Goal: Information Seeking & Learning: Learn about a topic

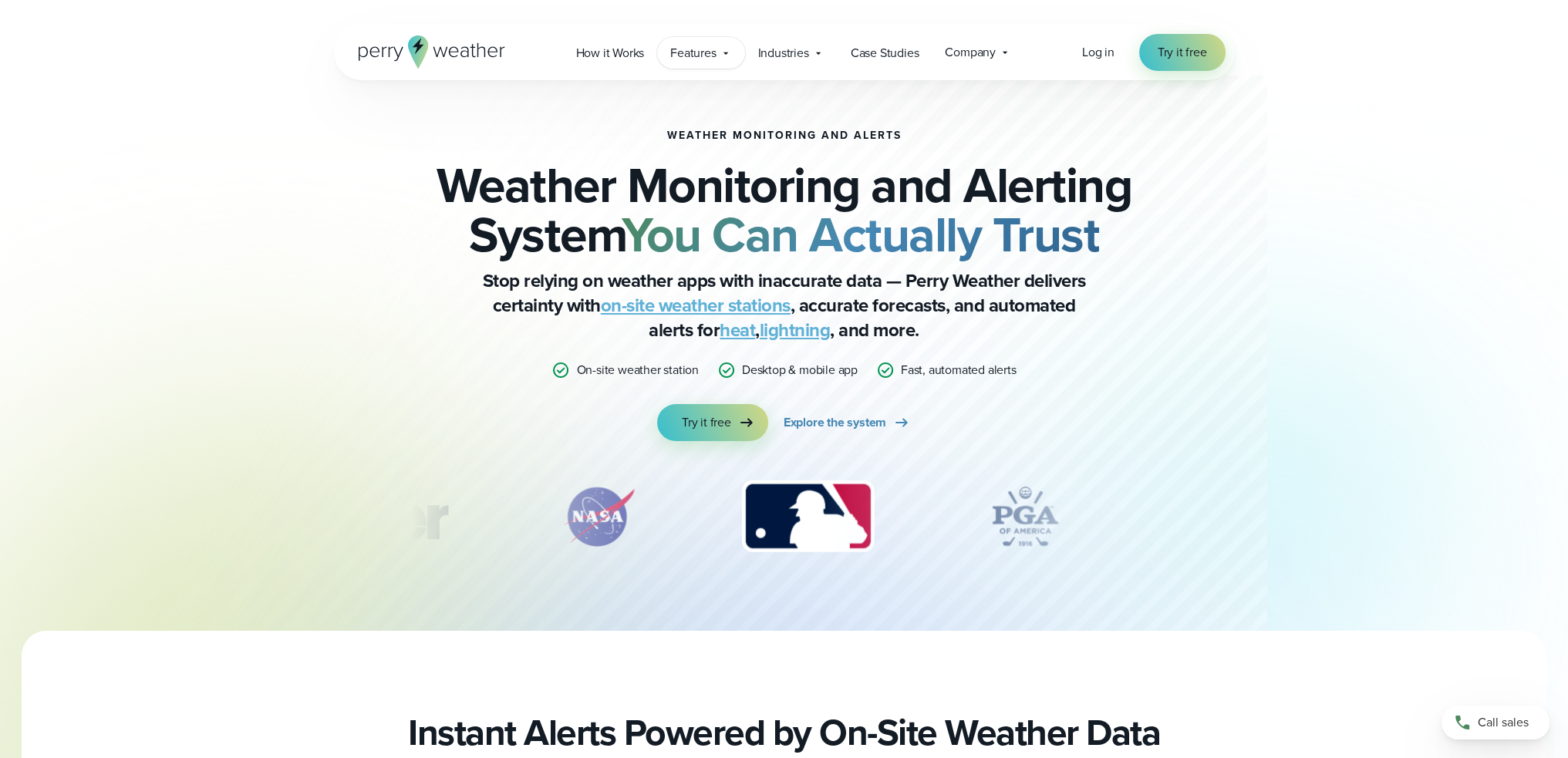
click at [719, 58] on div "Features Explore All Features Explore Perry Weather's on-site weather hardware …" at bounding box center [700, 53] width 87 height 31
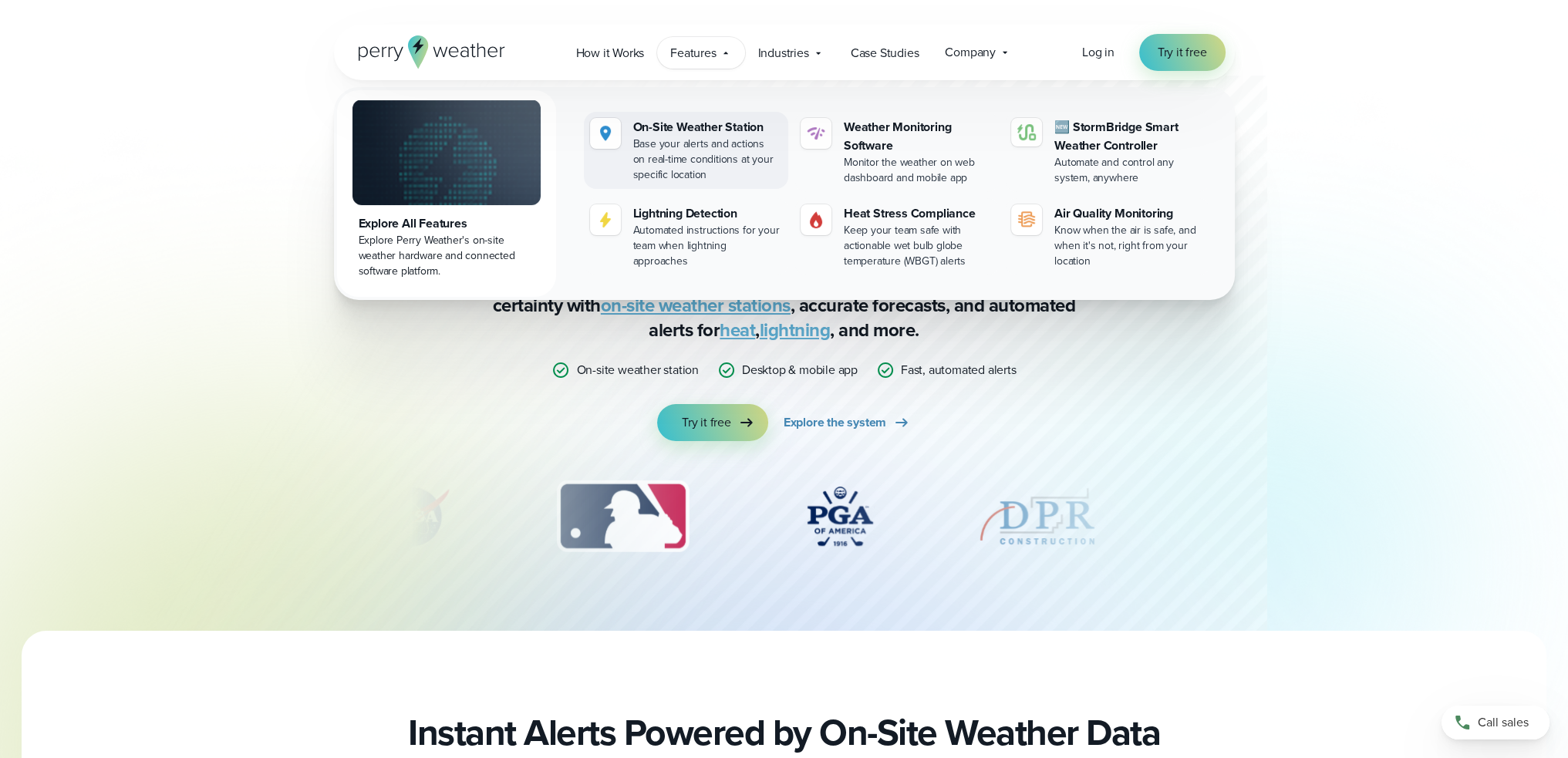
click at [703, 132] on div "On-Site Weather Station" at bounding box center [707, 127] width 149 height 19
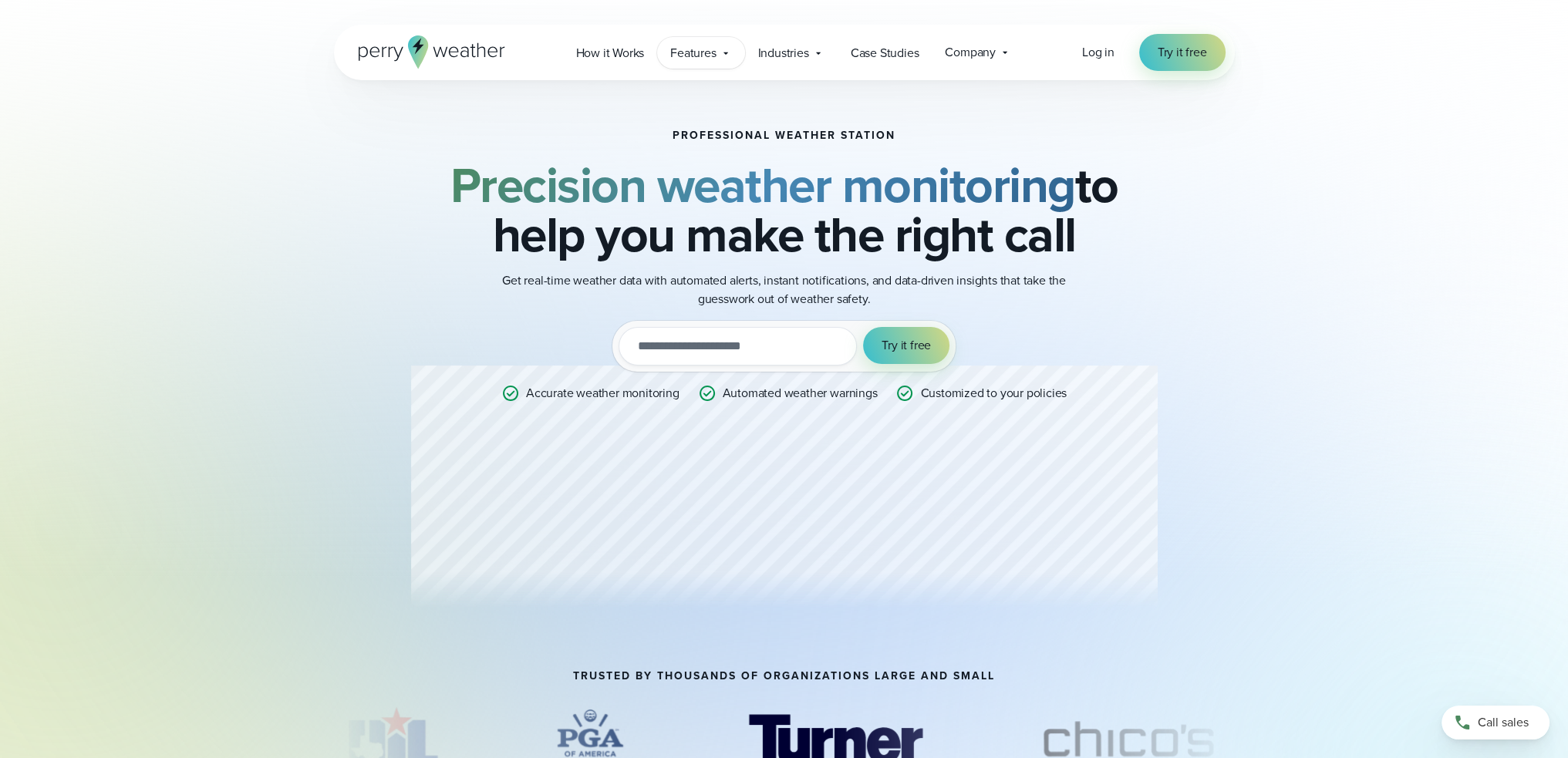
click at [701, 49] on span "Features" at bounding box center [692, 53] width 45 height 19
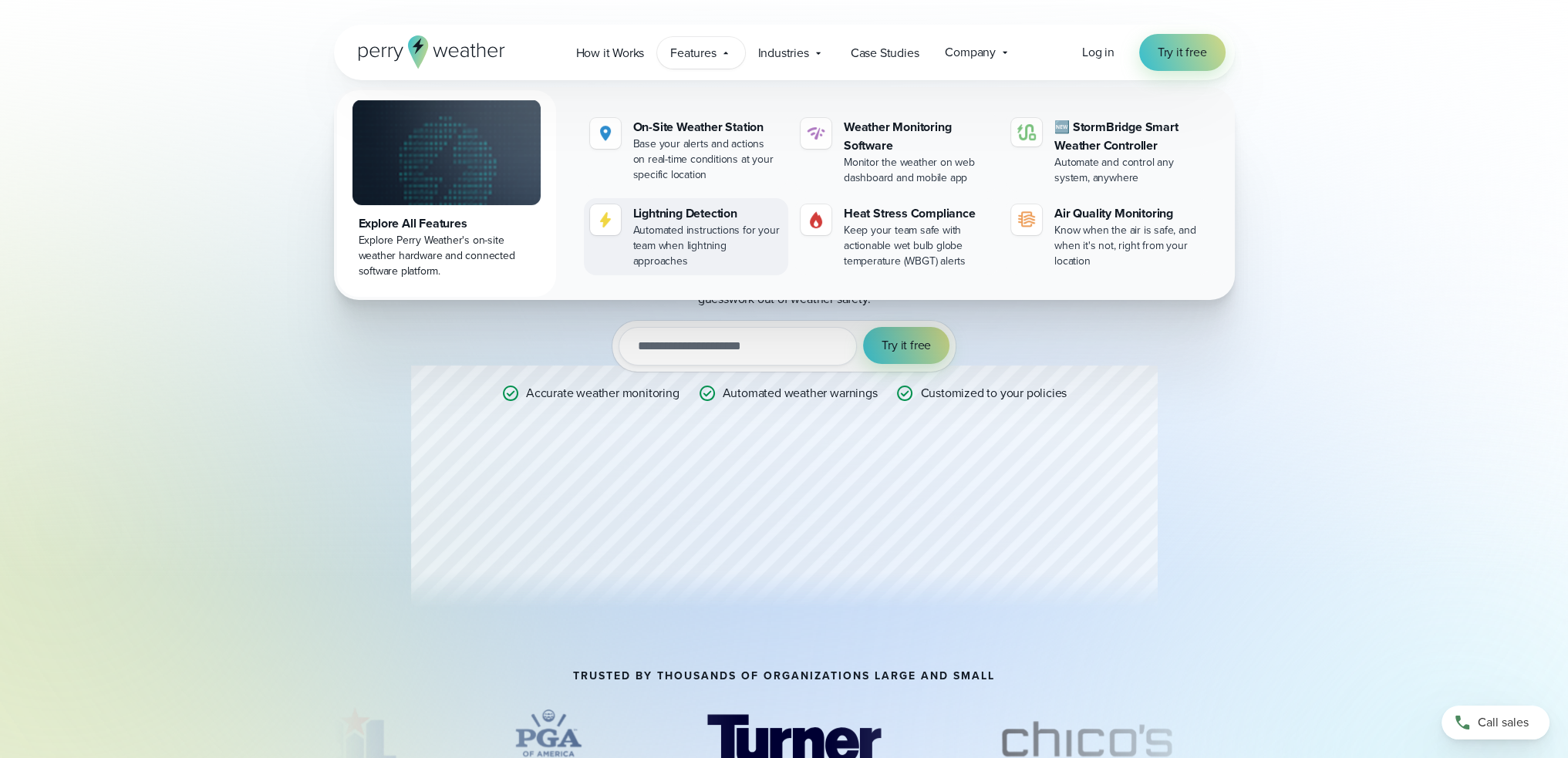
click at [696, 224] on div "Automated instructions for your team when lightning approaches" at bounding box center [707, 246] width 149 height 46
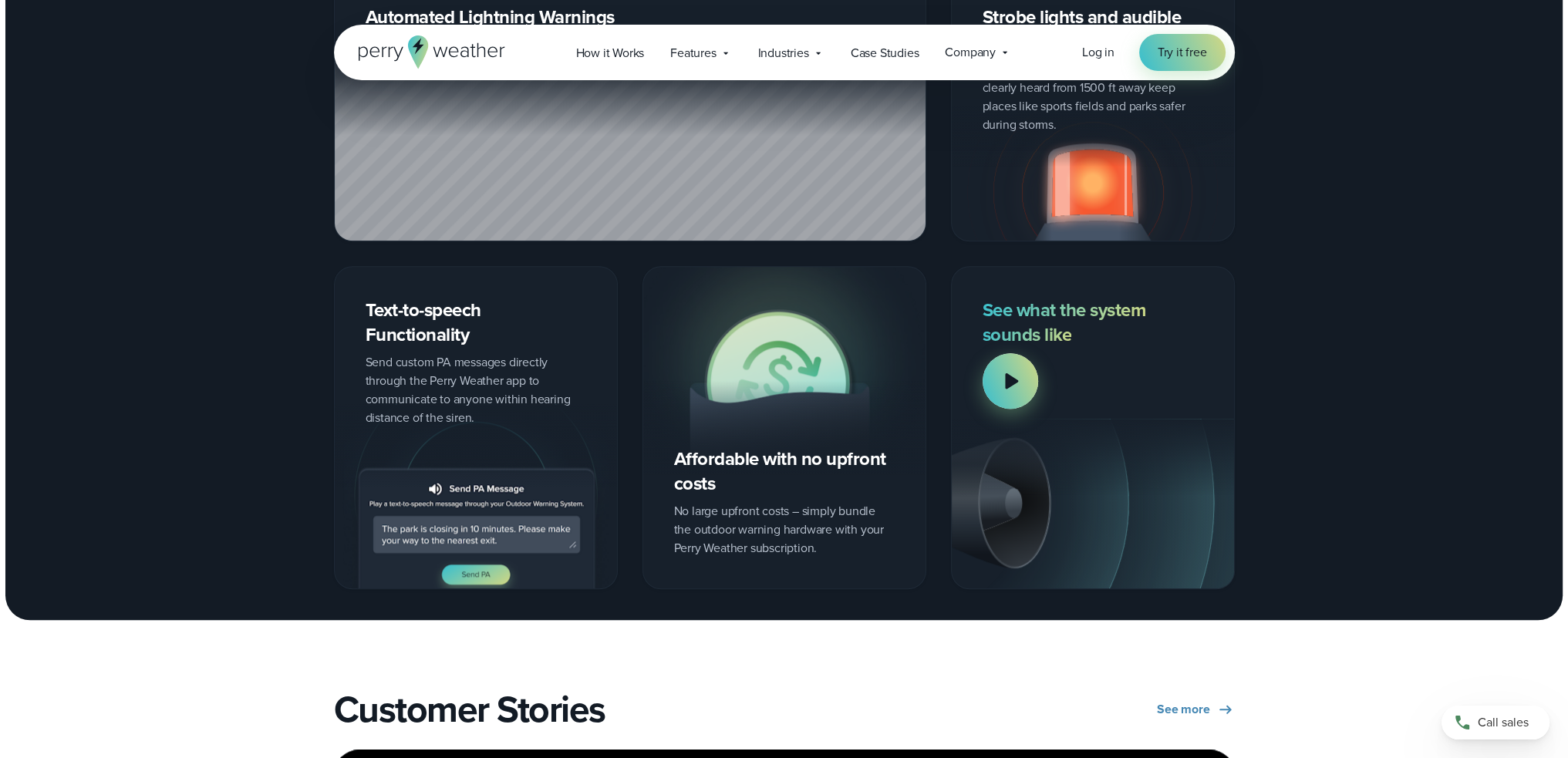
scroll to position [2006, 0]
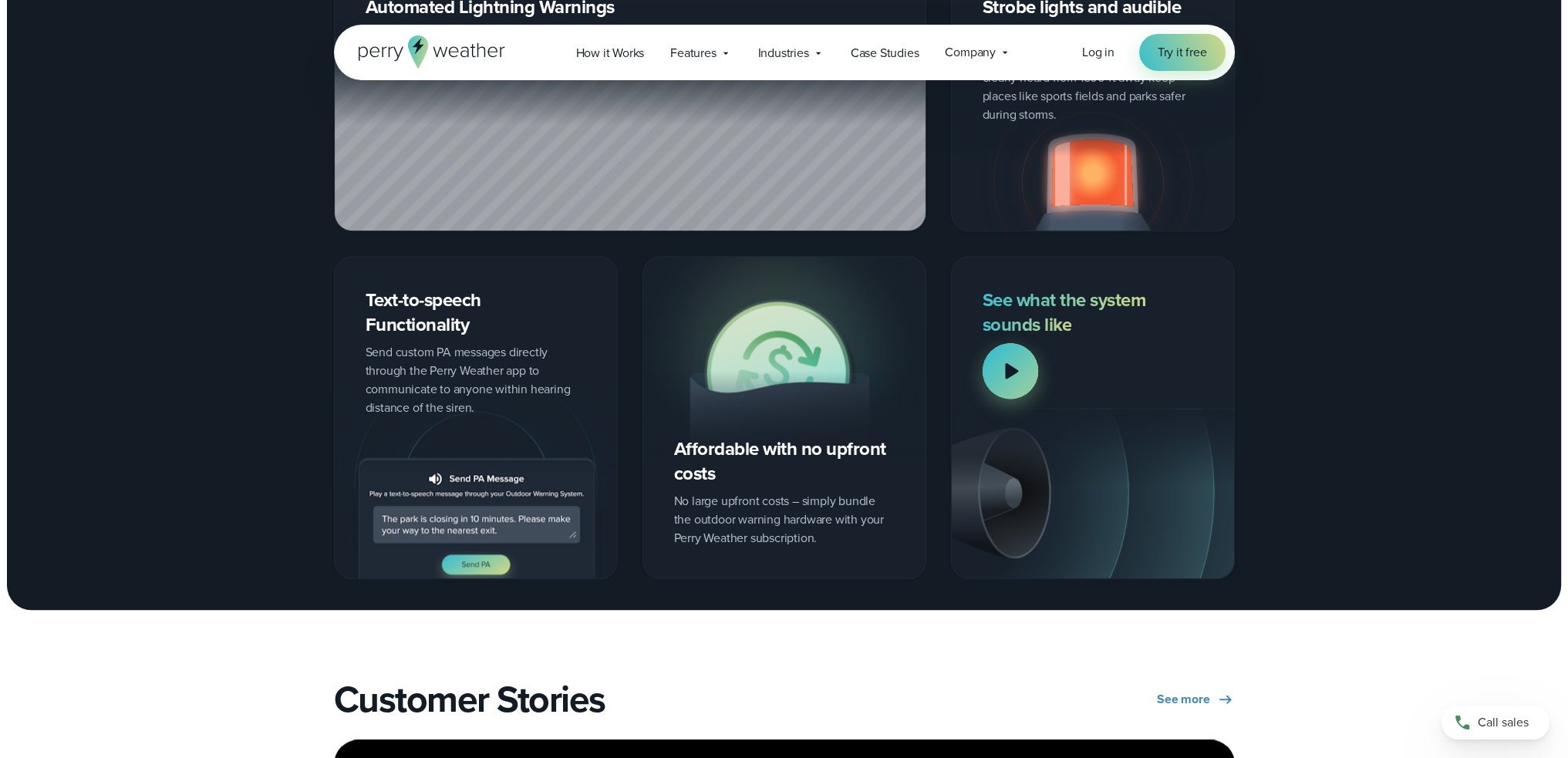
click at [1018, 377] on div at bounding box center [1010, 372] width 56 height 56
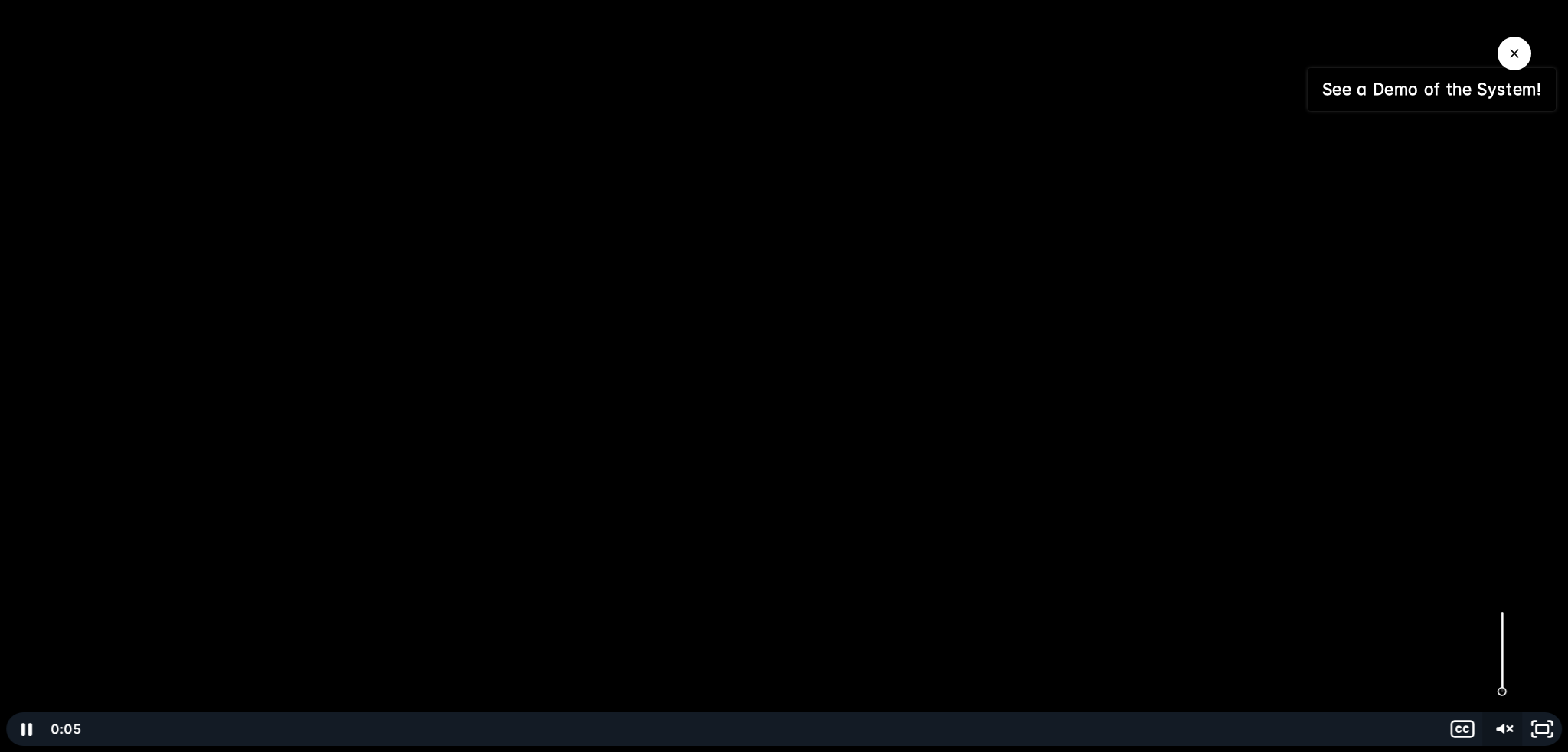
click at [1499, 732] on icon "Unmute" at bounding box center [1502, 729] width 40 height 33
click at [72, 722] on div "0:00 0:00" at bounding box center [744, 729] width 1397 height 33
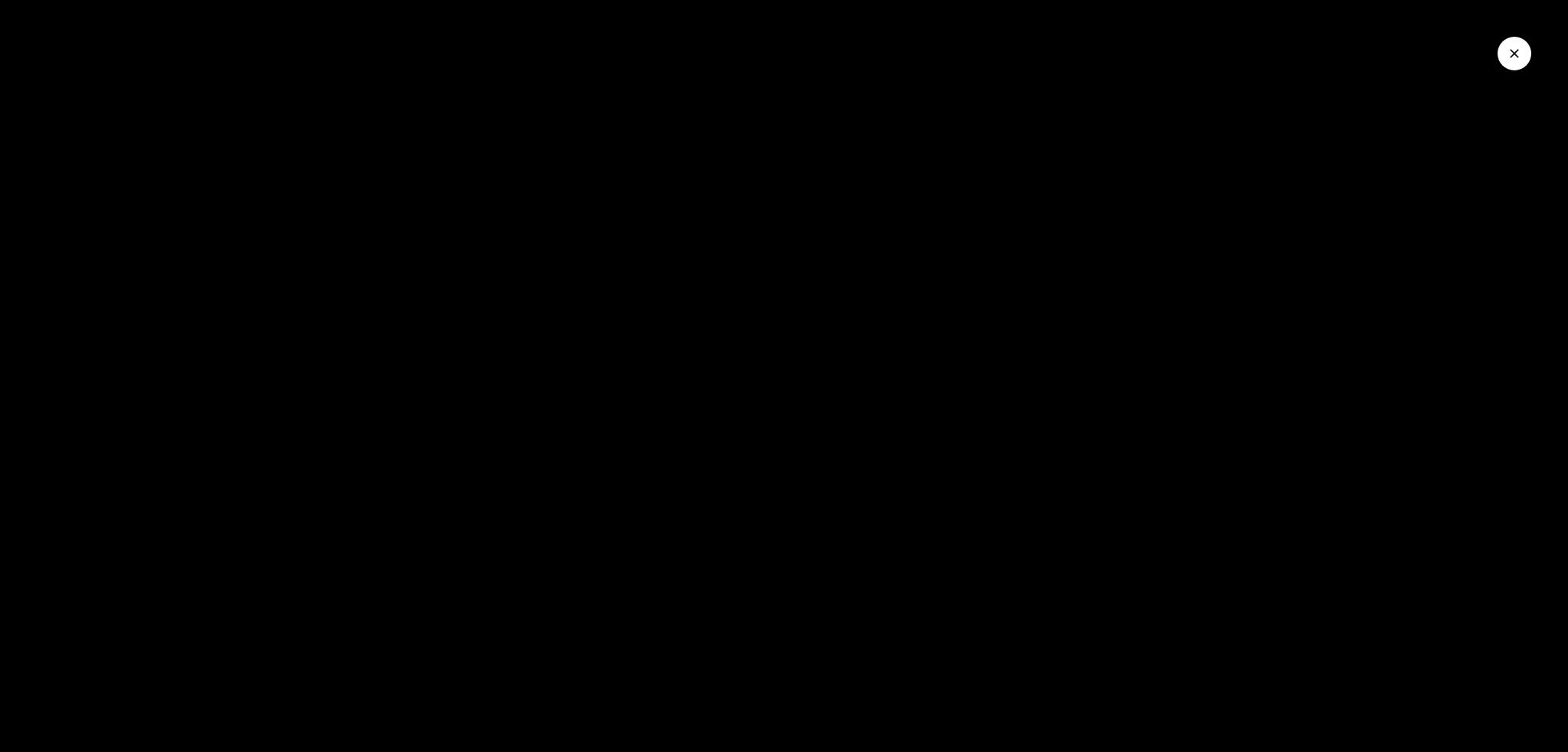
click at [1509, 58] on icon "Close Video" at bounding box center [1514, 53] width 16 height 15
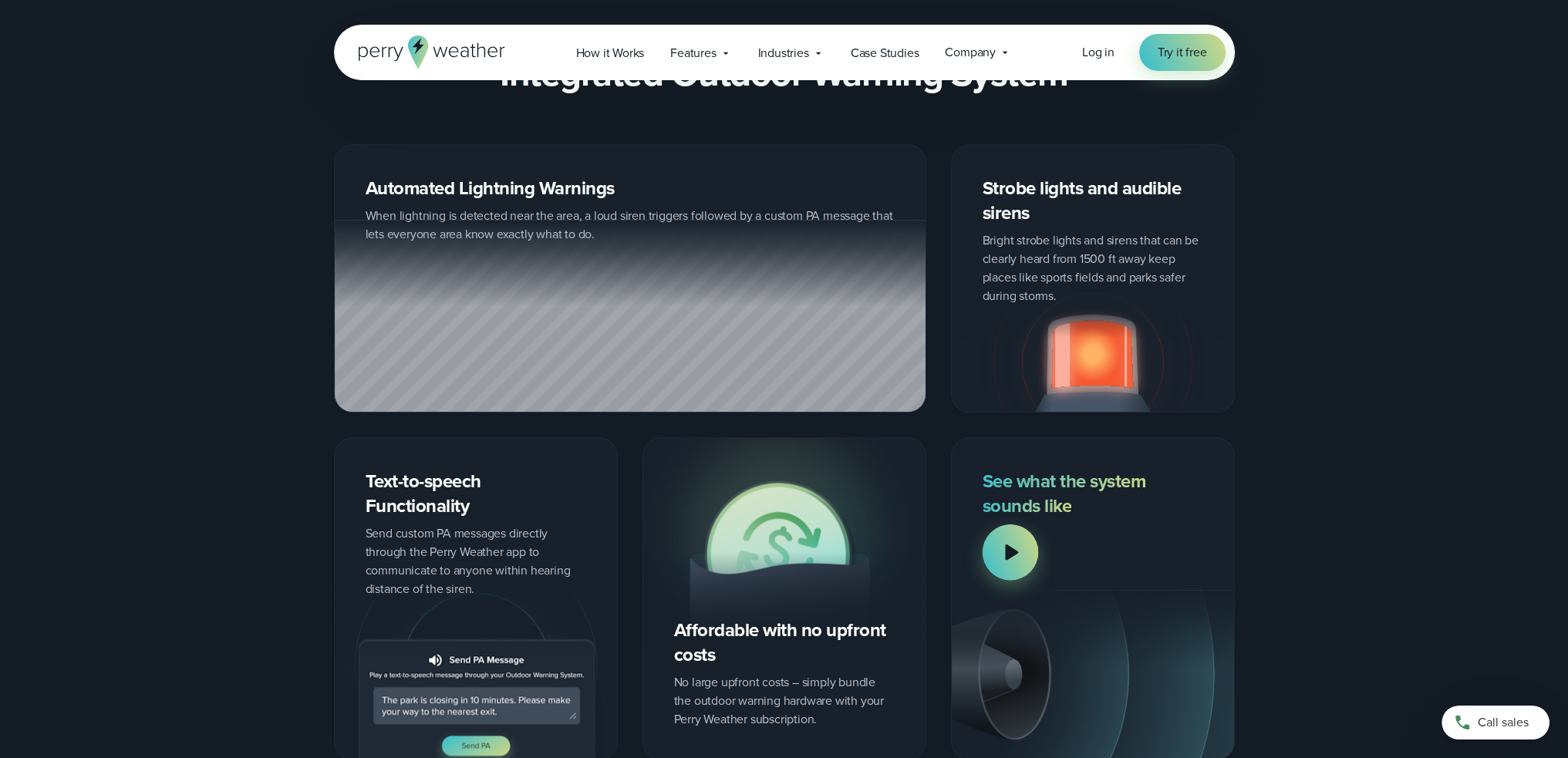
scroll to position [1851, 0]
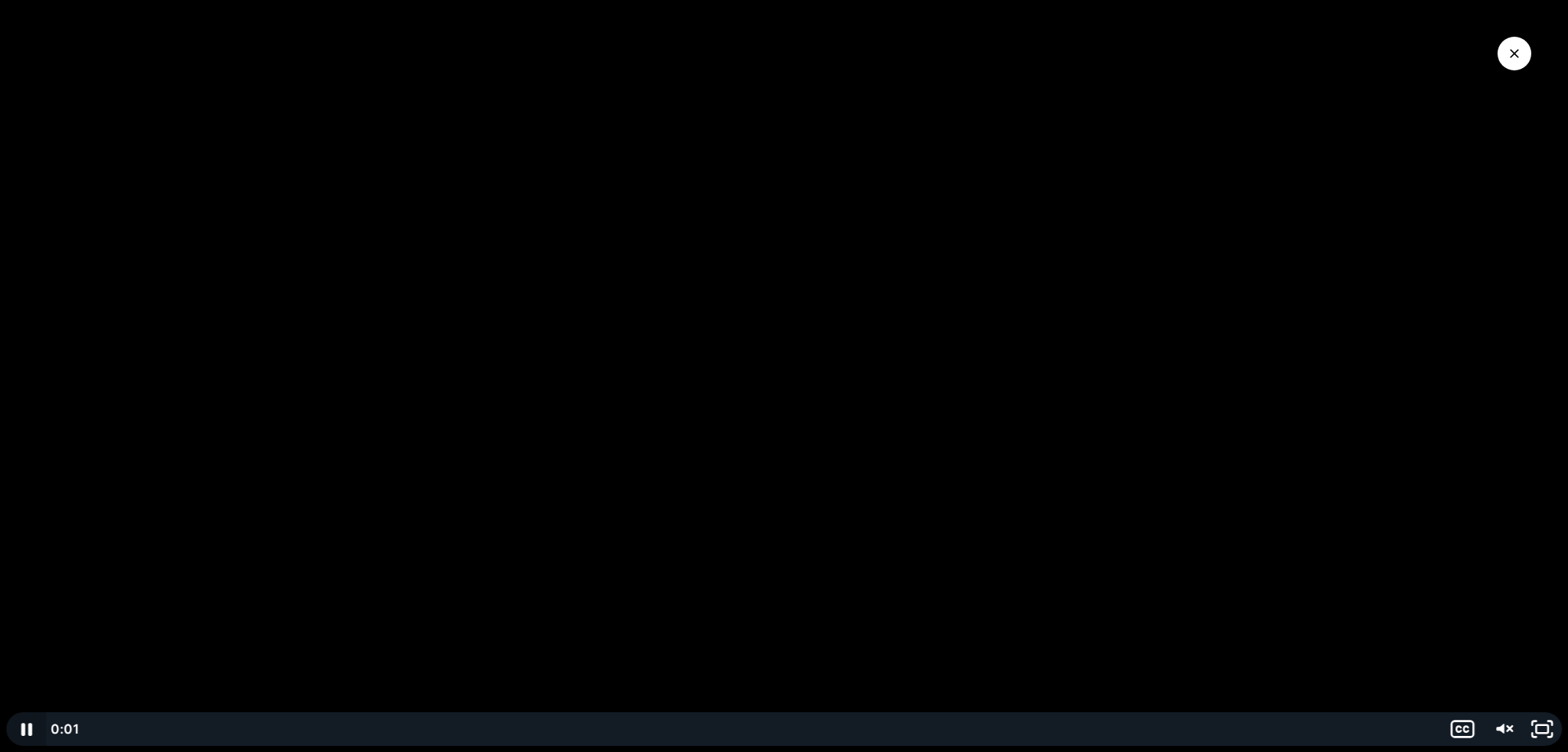
click at [21, 727] on icon "Pause" at bounding box center [25, 730] width 11 height 13
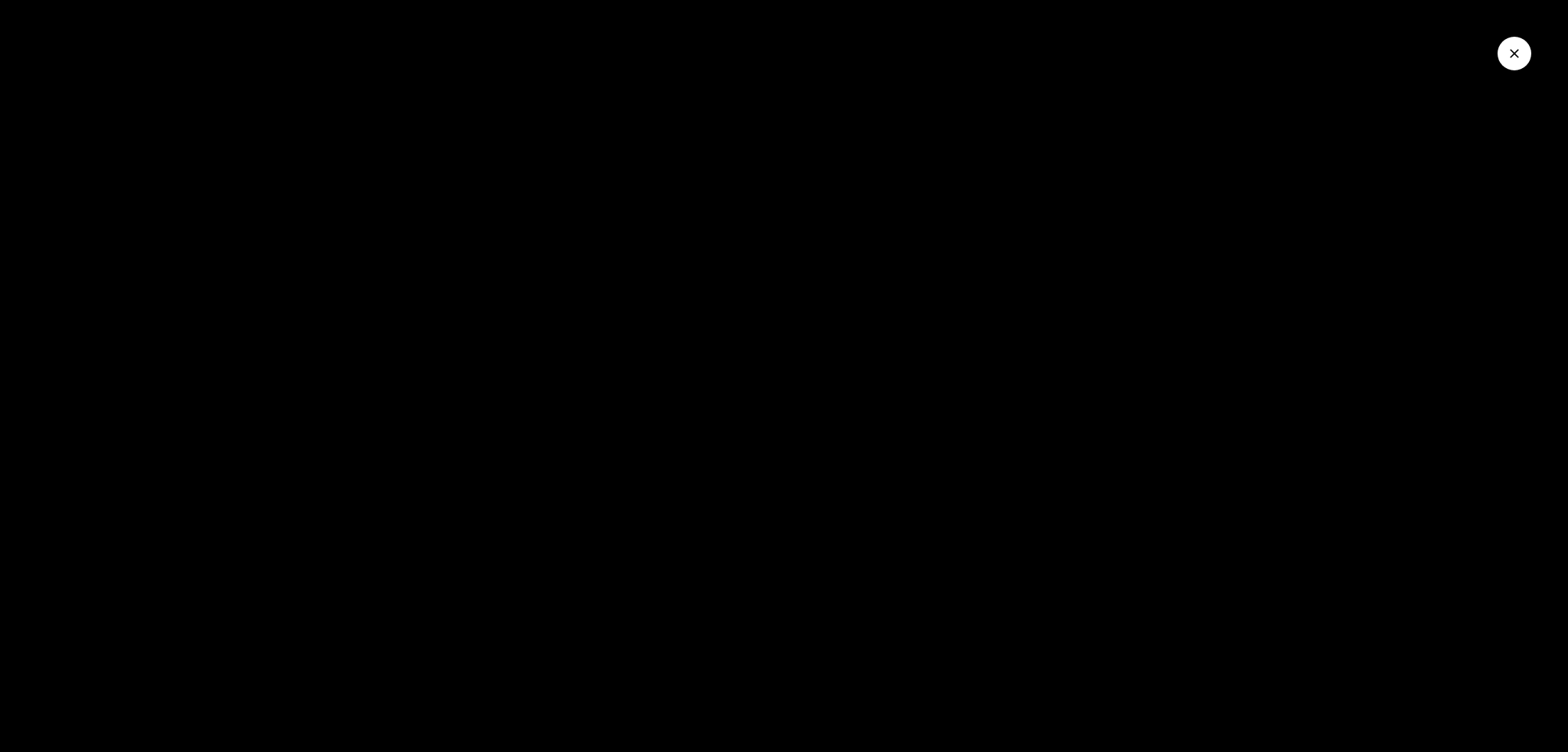
click at [1517, 53] on icon "Close Video" at bounding box center [1514, 53] width 16 height 15
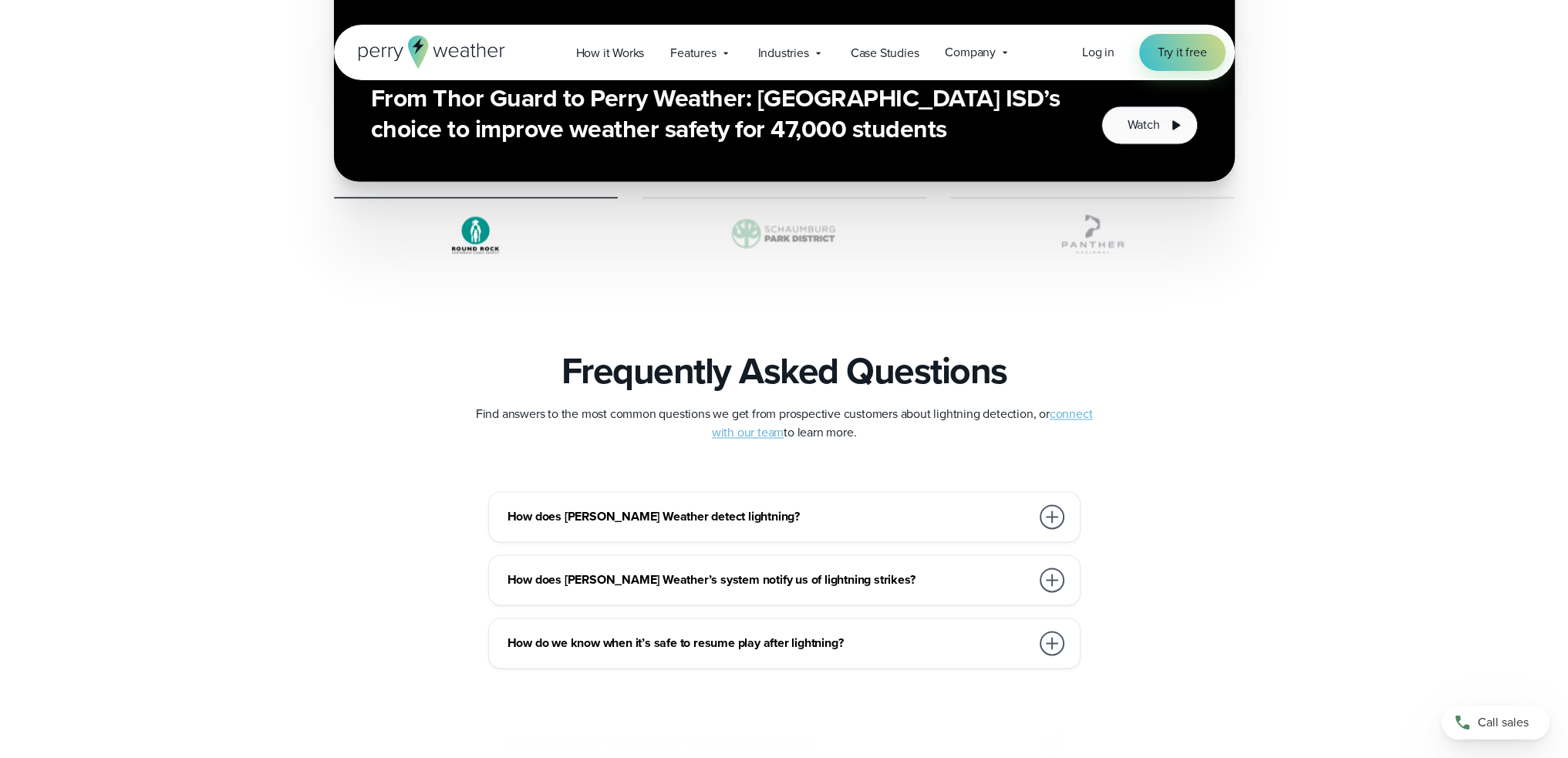
scroll to position [3317, 0]
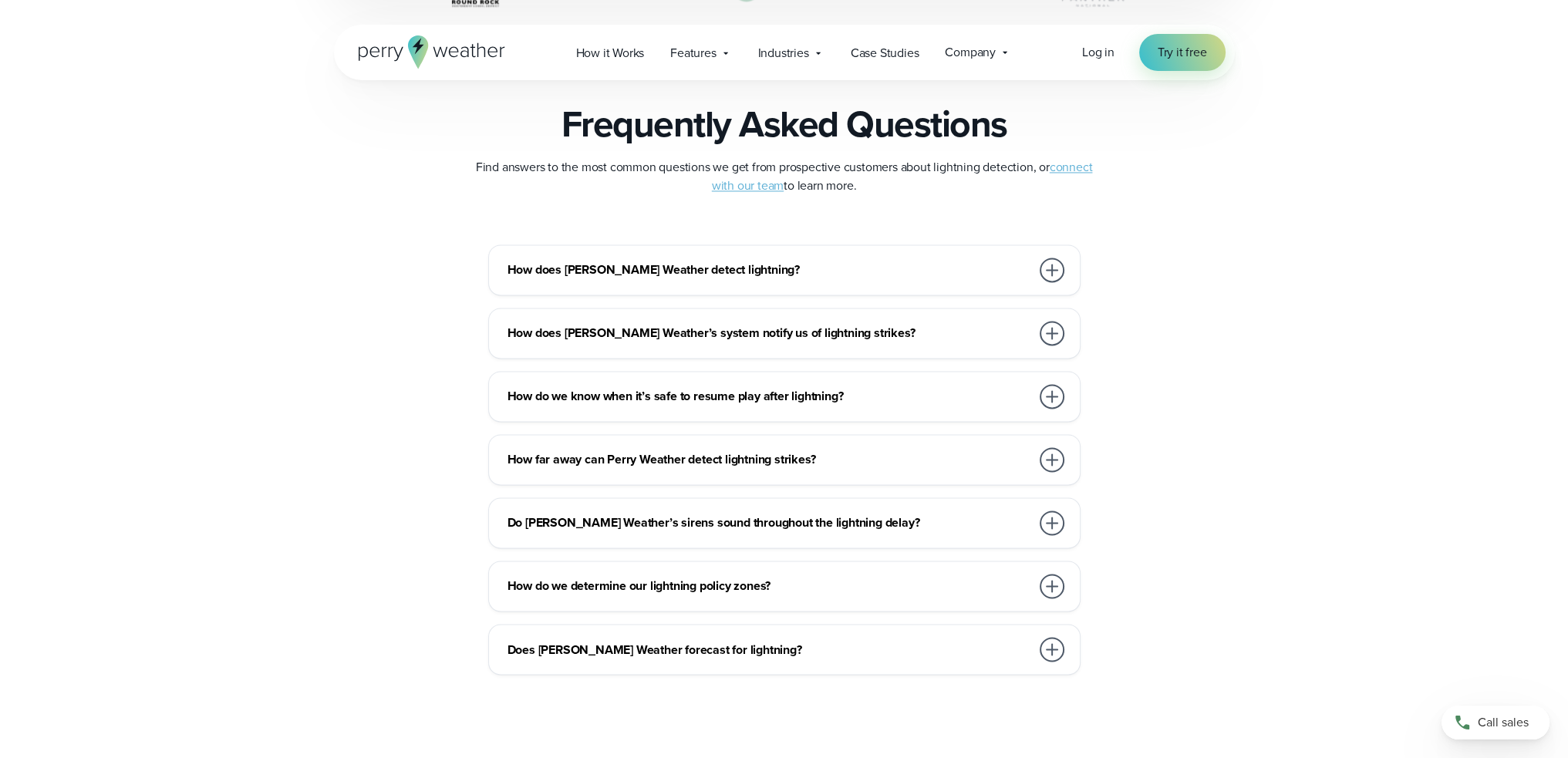
click at [714, 270] on h3 "How does Perry Weather detect lightning?" at bounding box center [768, 270] width 523 height 19
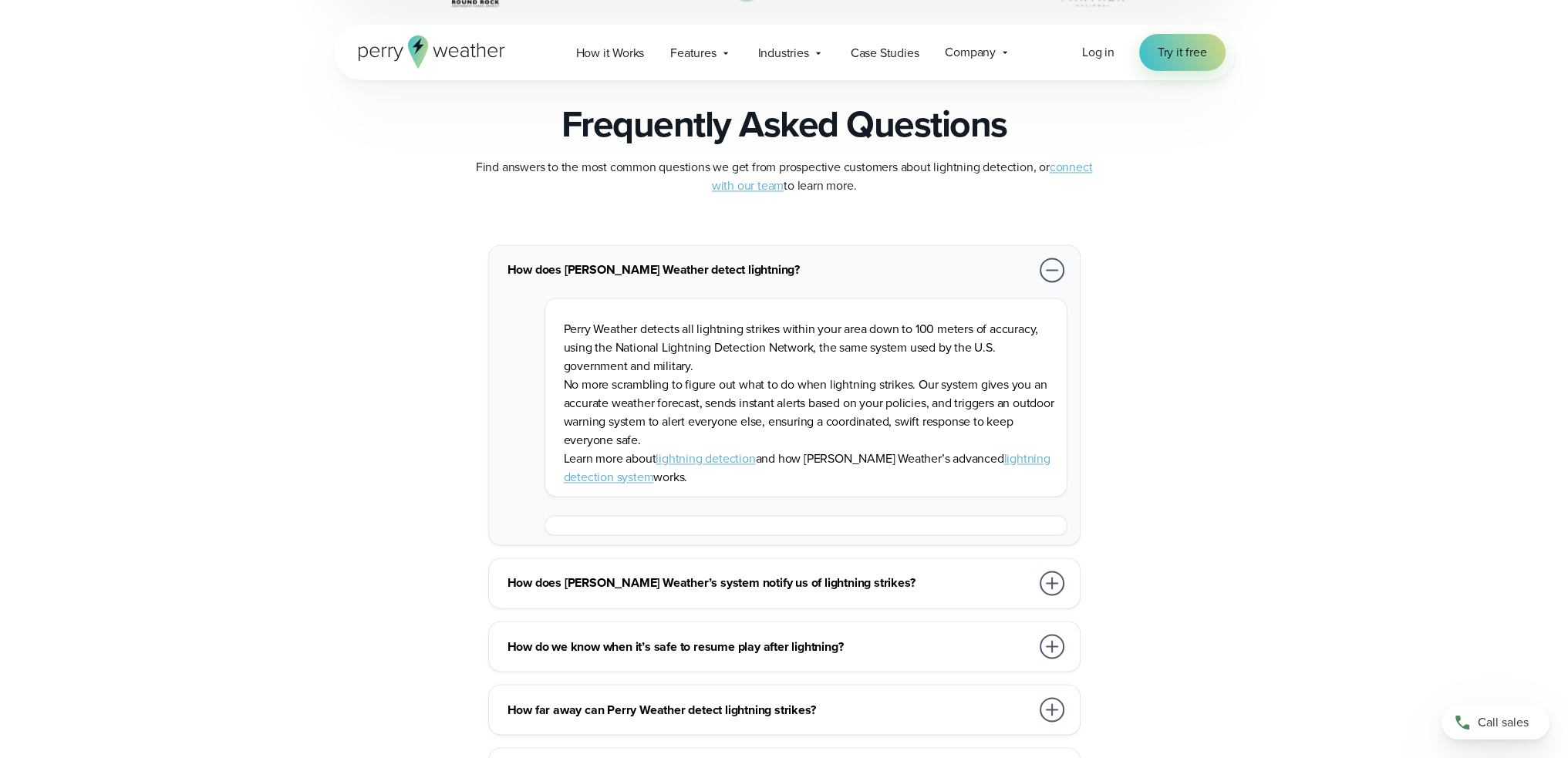
click at [714, 270] on h3 "How does Perry Weather detect lightning?" at bounding box center [768, 270] width 523 height 19
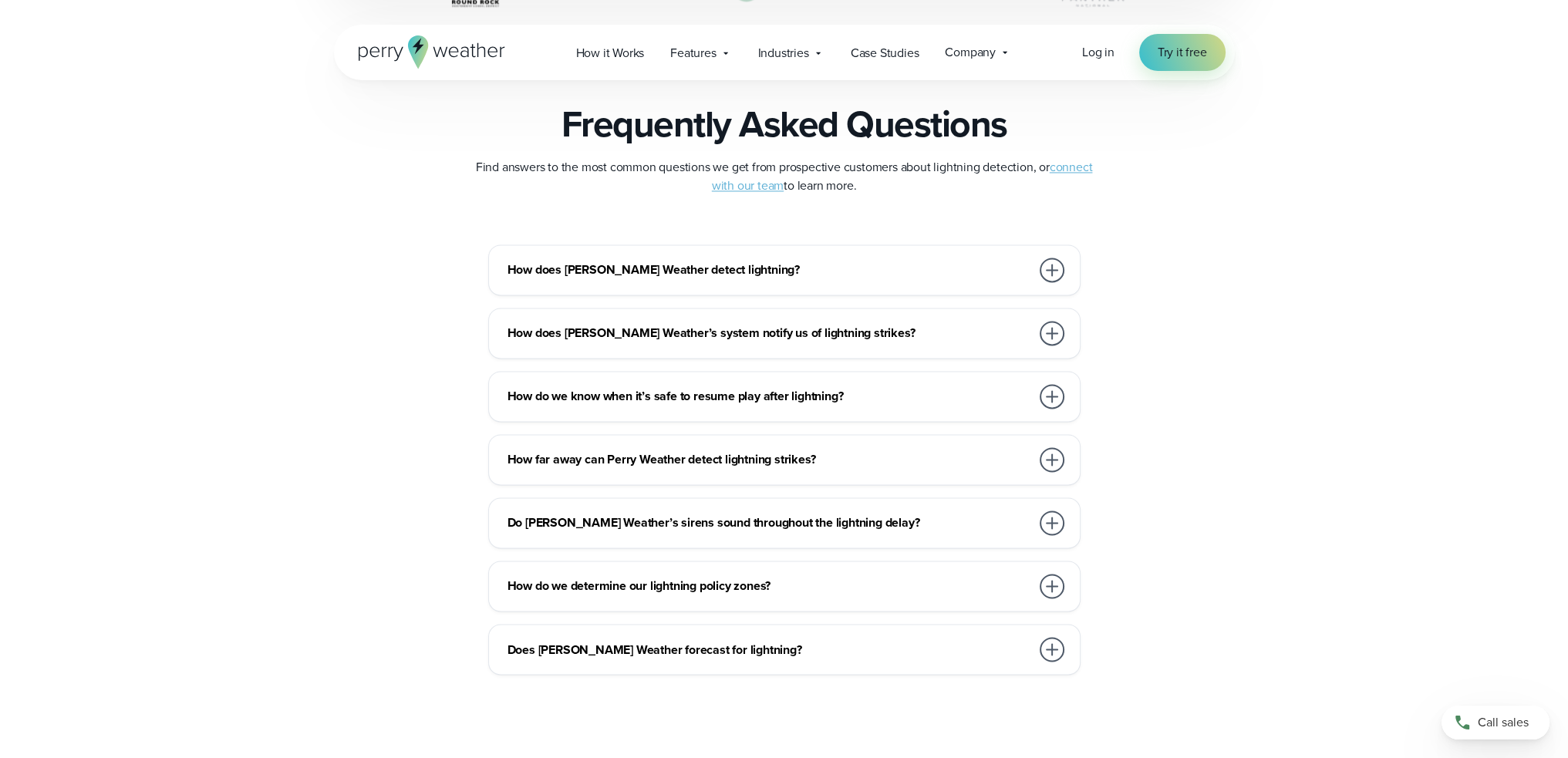
click at [747, 332] on h3 "How does Perry Weather’s system notify us of lightning strikes?" at bounding box center [768, 333] width 523 height 19
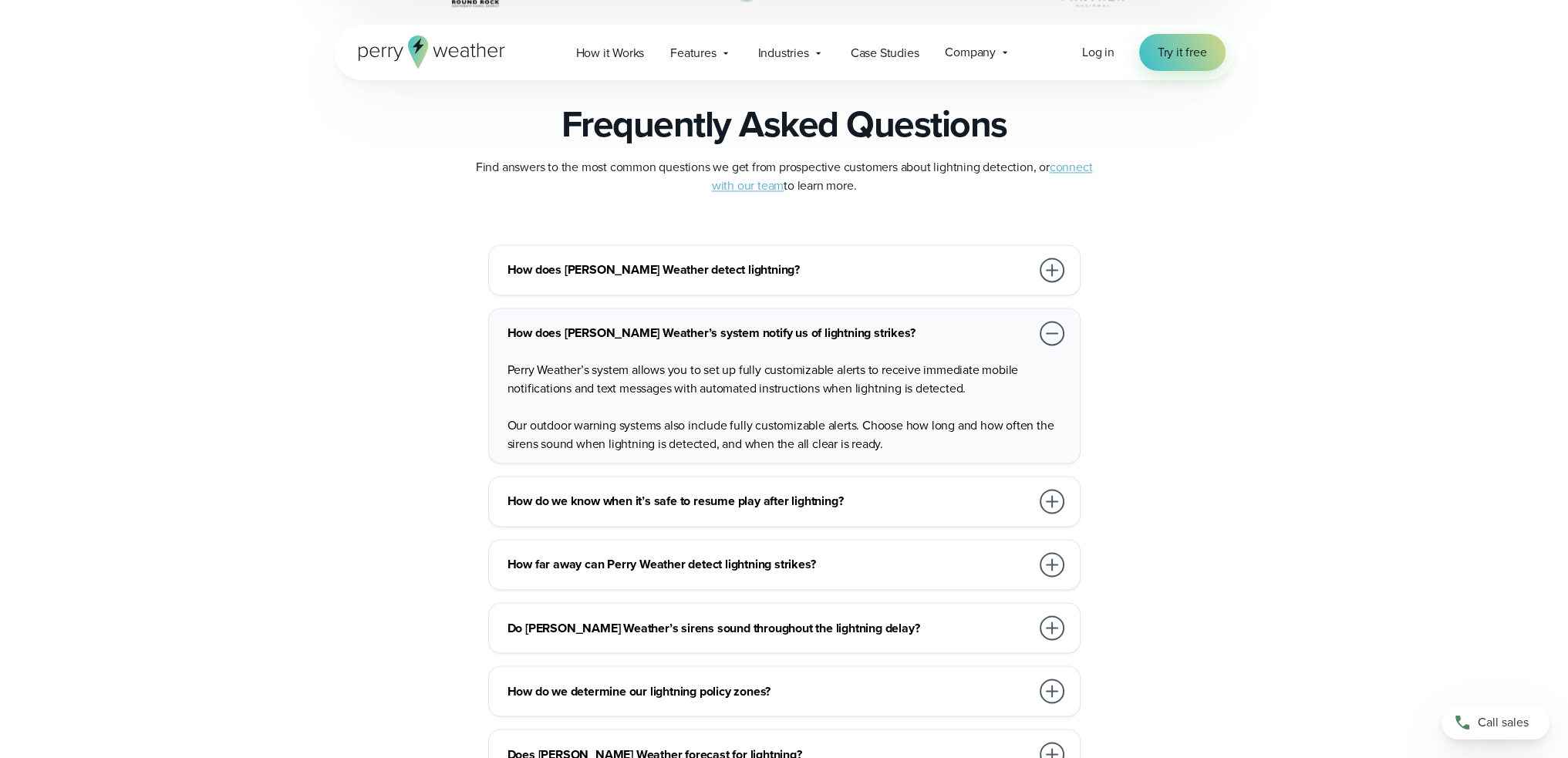
click at [747, 332] on h3 "How does Perry Weather’s system notify us of lightning strikes?" at bounding box center [768, 333] width 523 height 19
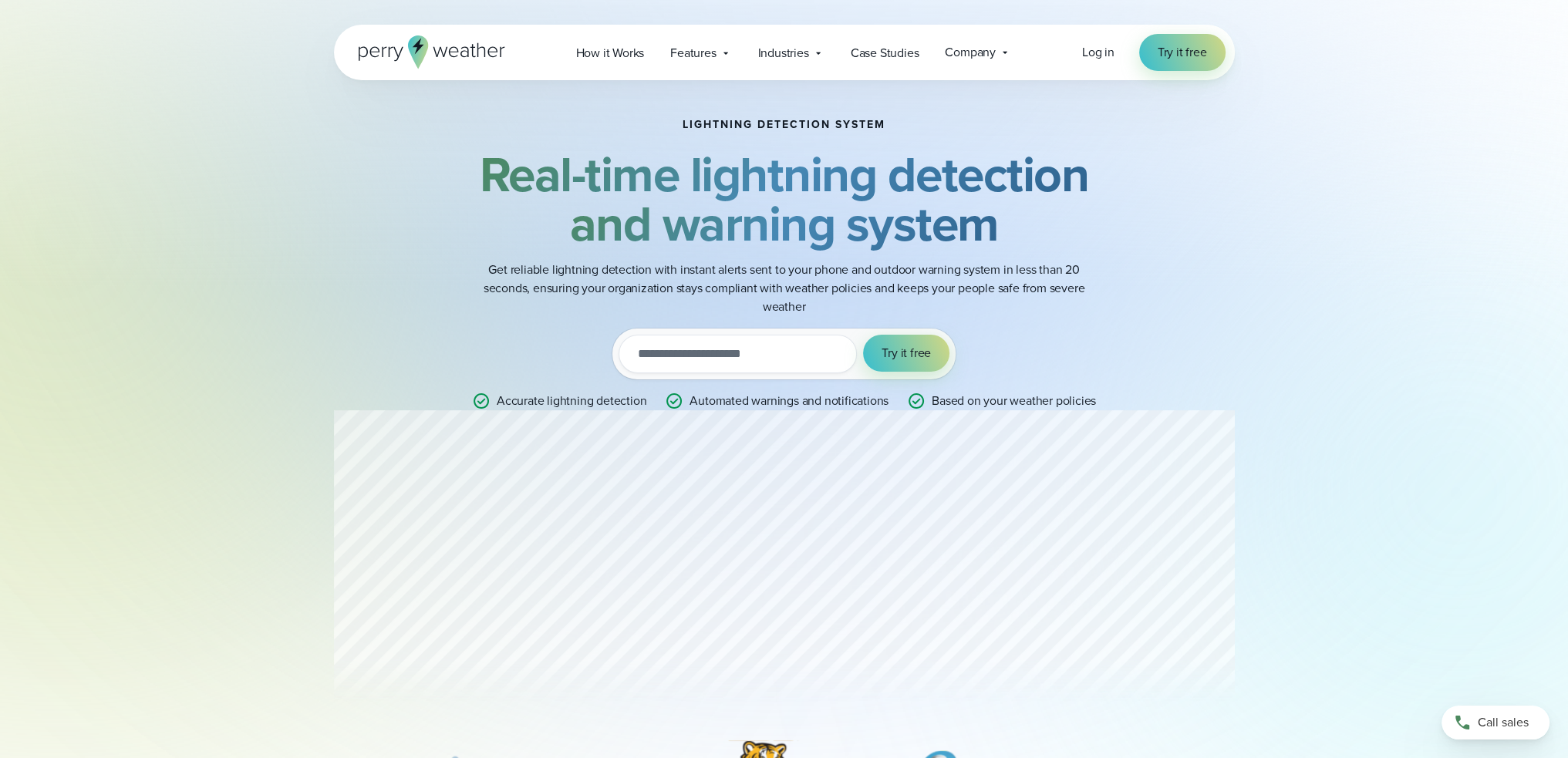
scroll to position [0, 0]
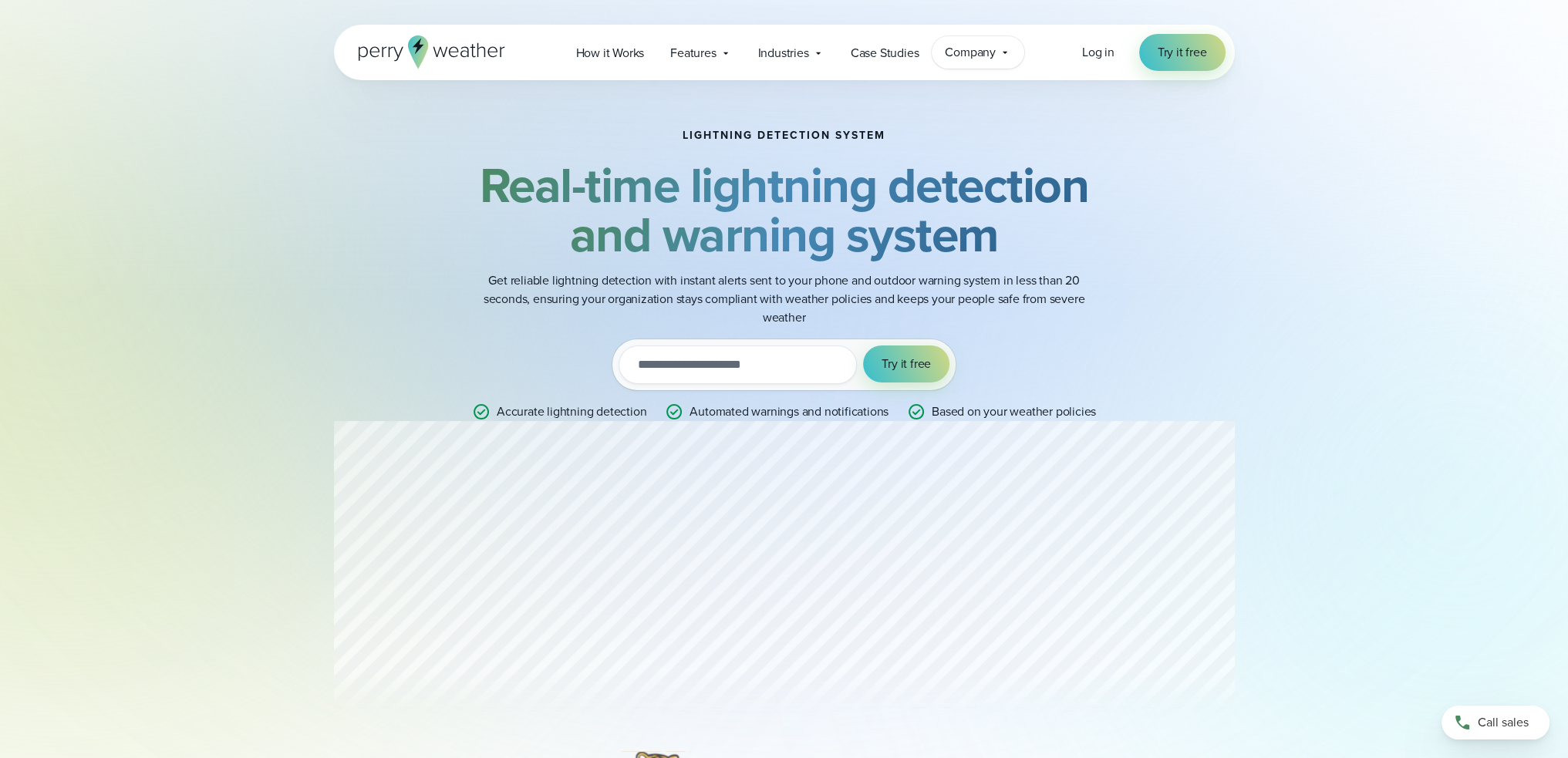
click at [985, 64] on div "Company Contact Us Reach out to us for sales or support questions" at bounding box center [978, 52] width 93 height 32
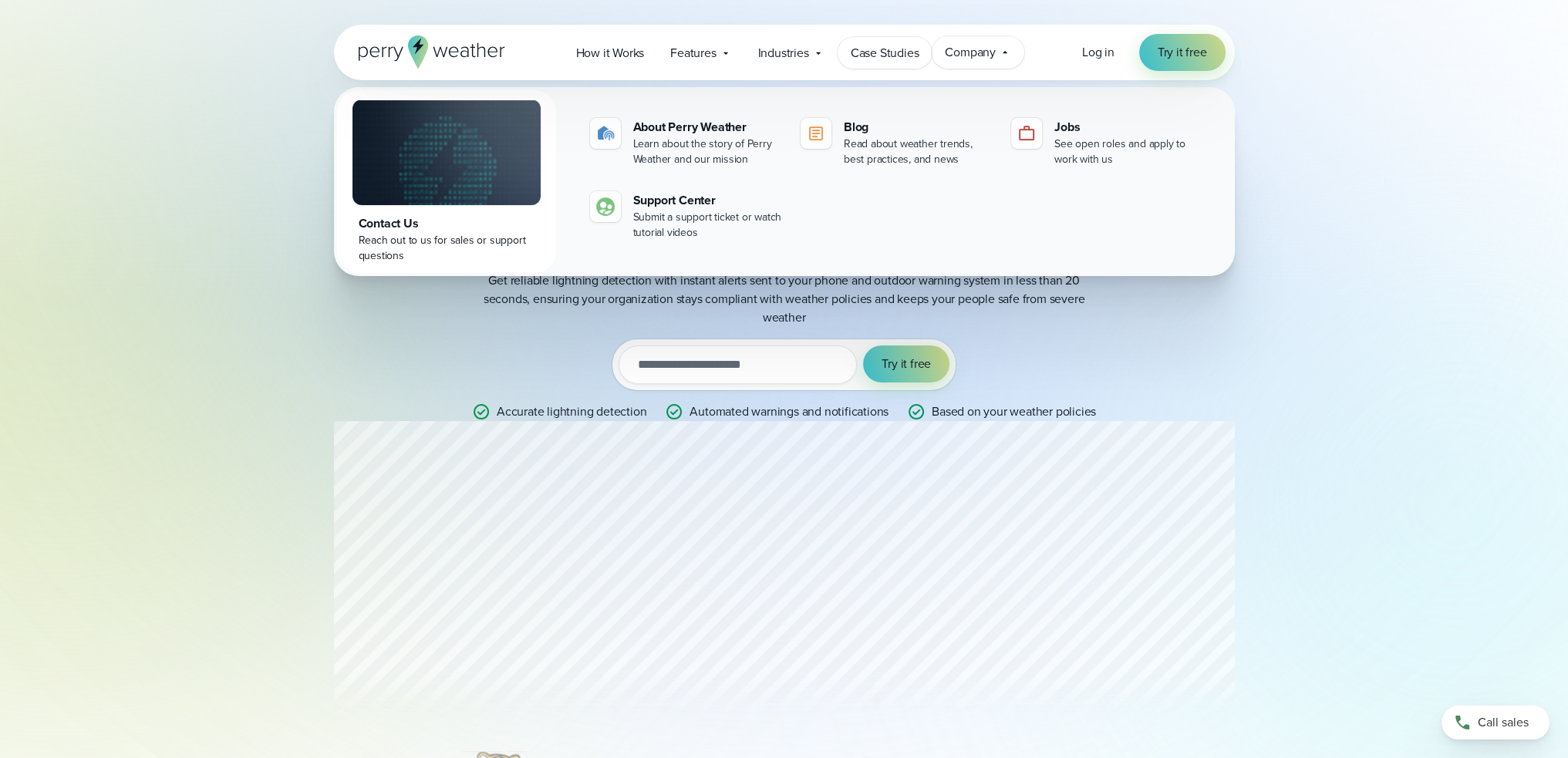
click at [874, 61] on span "Case Studies" at bounding box center [885, 53] width 69 height 19
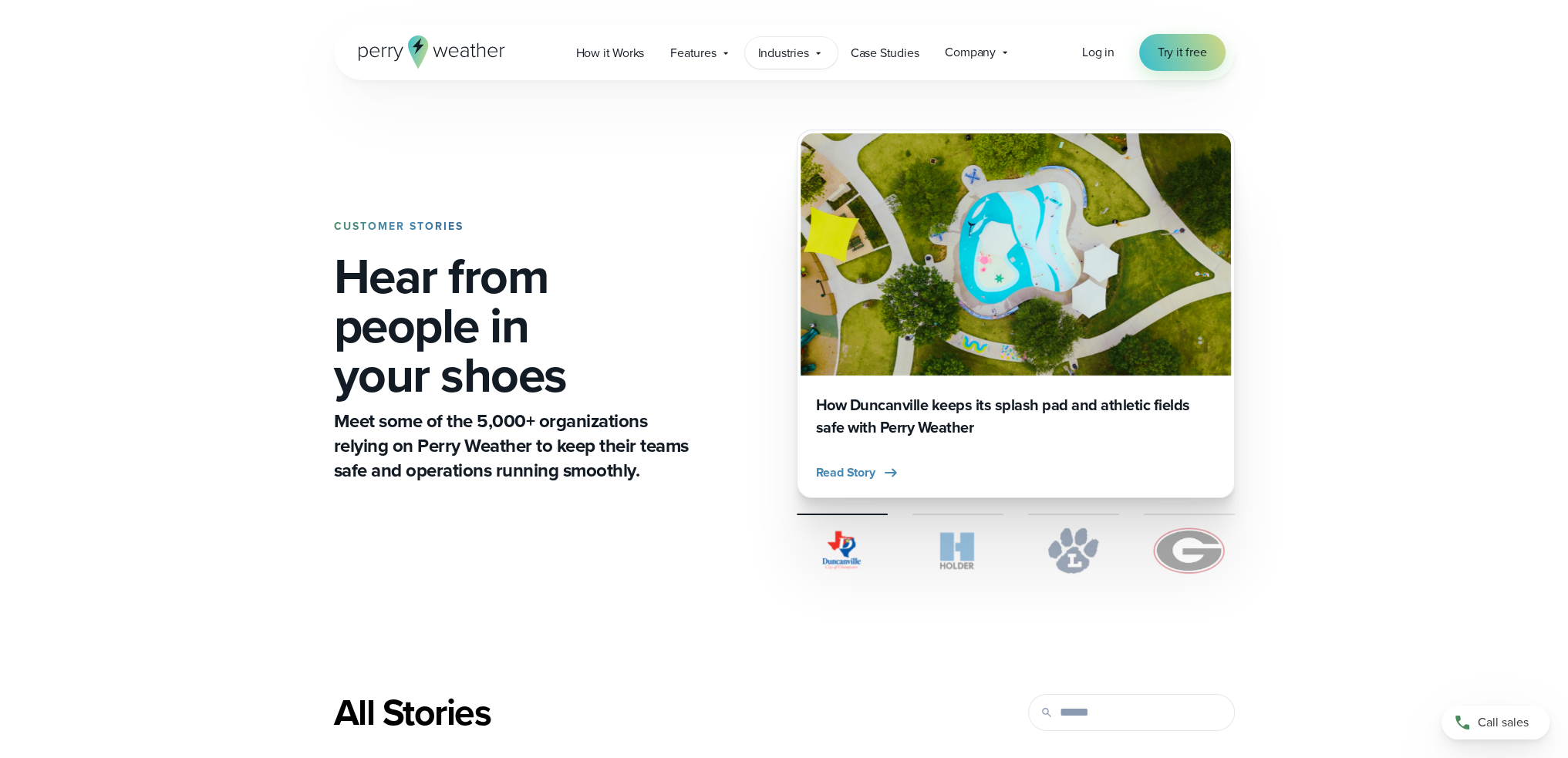
click at [766, 52] on span "Industries" at bounding box center [783, 53] width 51 height 19
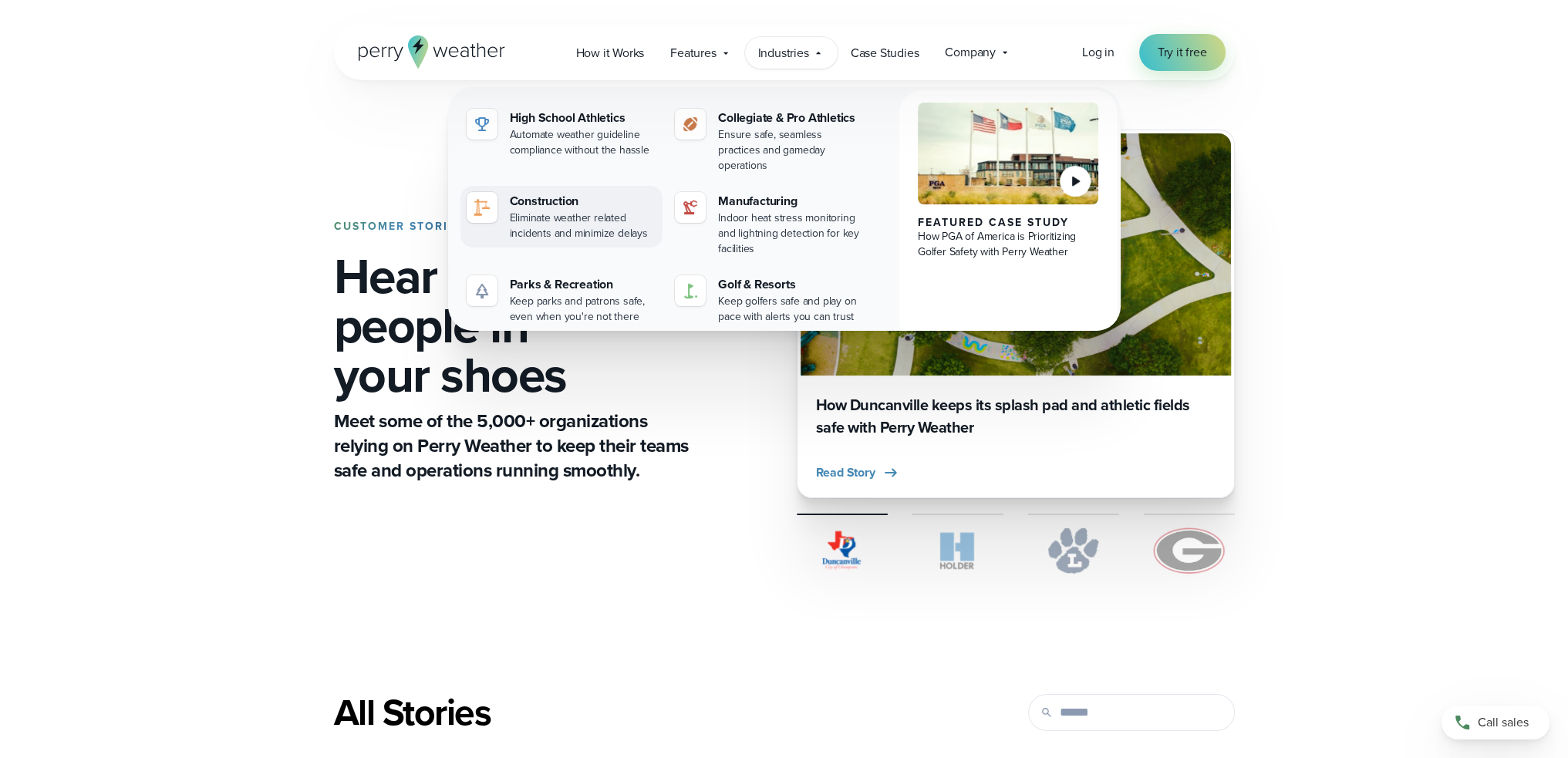
click at [560, 192] on div "Construction" at bounding box center [583, 201] width 147 height 19
